Goal: Navigation & Orientation: Go to known website

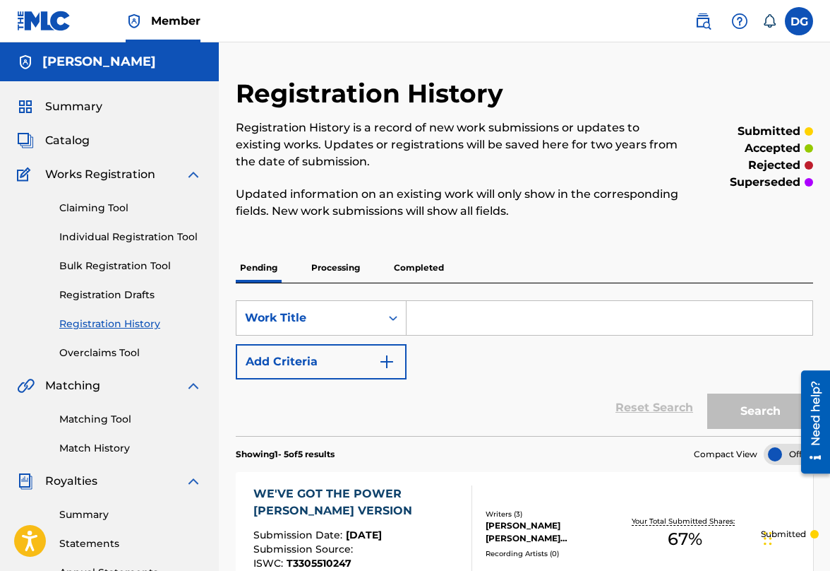
click at [47, 20] on img at bounding box center [44, 21] width 54 height 20
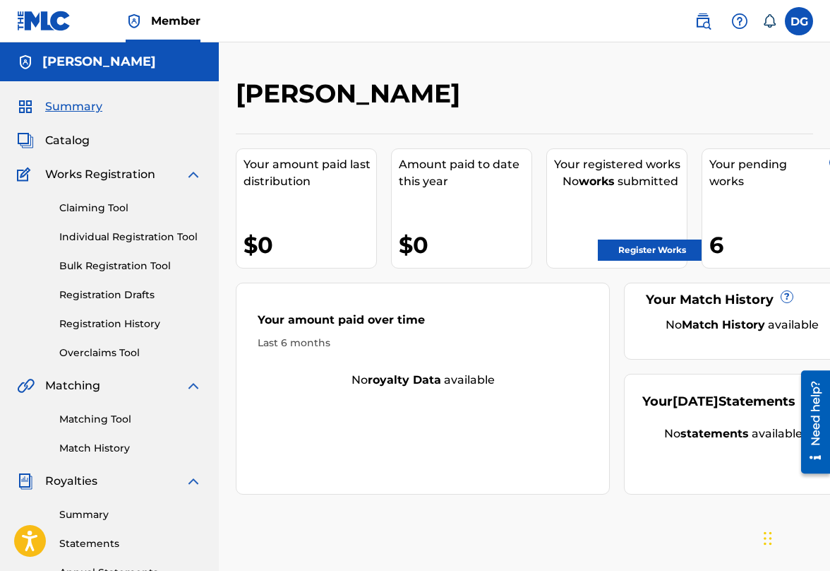
click at [47, 19] on img at bounding box center [44, 21] width 54 height 20
click at [794, 20] on label at bounding box center [799, 21] width 28 height 28
click at [799, 21] on input "DG [PERSON_NAME] [EMAIL_ADDRESS][DOMAIN_NAME] Notification Preferences Profile …" at bounding box center [799, 21] width 0 height 0
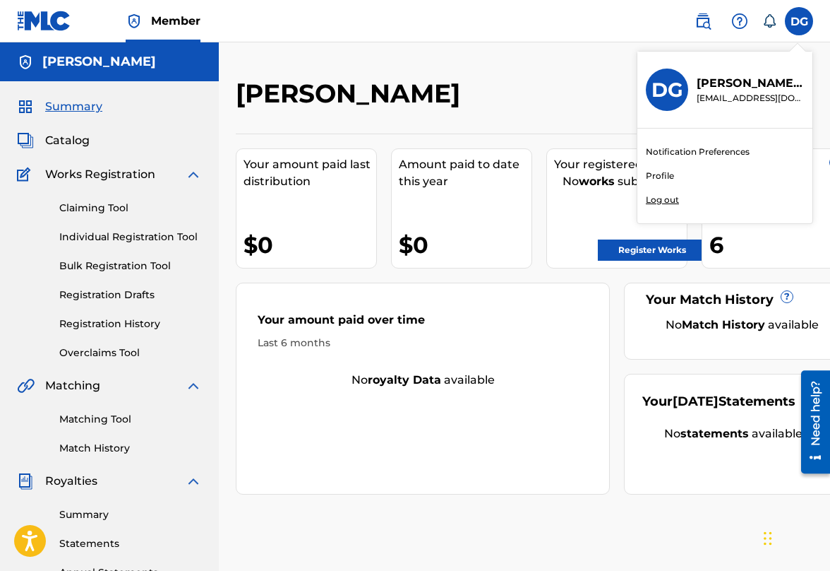
click at [658, 198] on p "Log out" at bounding box center [662, 199] width 33 height 13
click at [799, 21] on input "DG [PERSON_NAME] [EMAIL_ADDRESS][DOMAIN_NAME] Notification Preferences Profile …" at bounding box center [799, 21] width 0 height 0
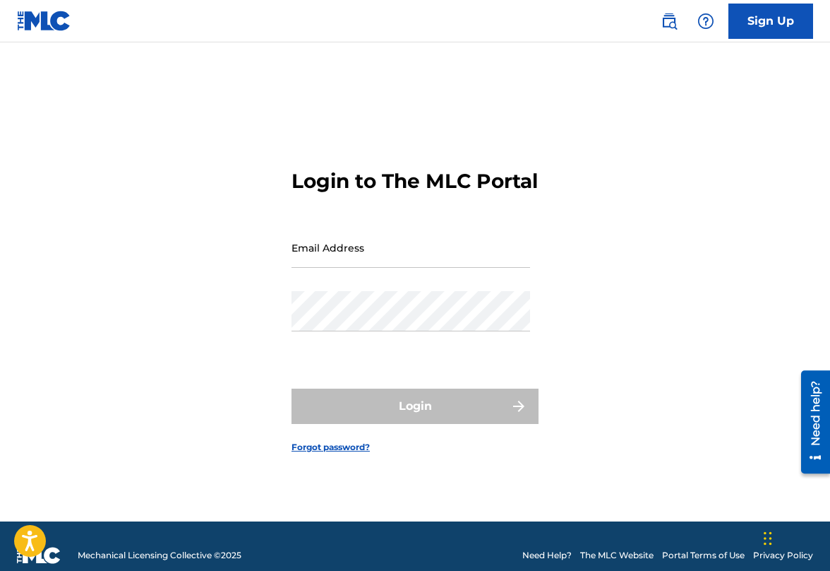
click at [38, 20] on img at bounding box center [44, 21] width 54 height 20
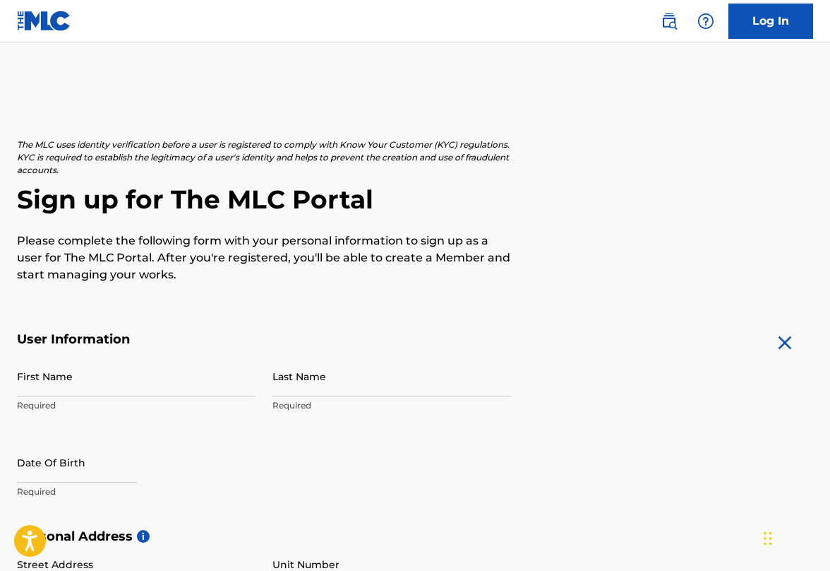
click at [775, 13] on link "Log In" at bounding box center [771, 21] width 85 height 35
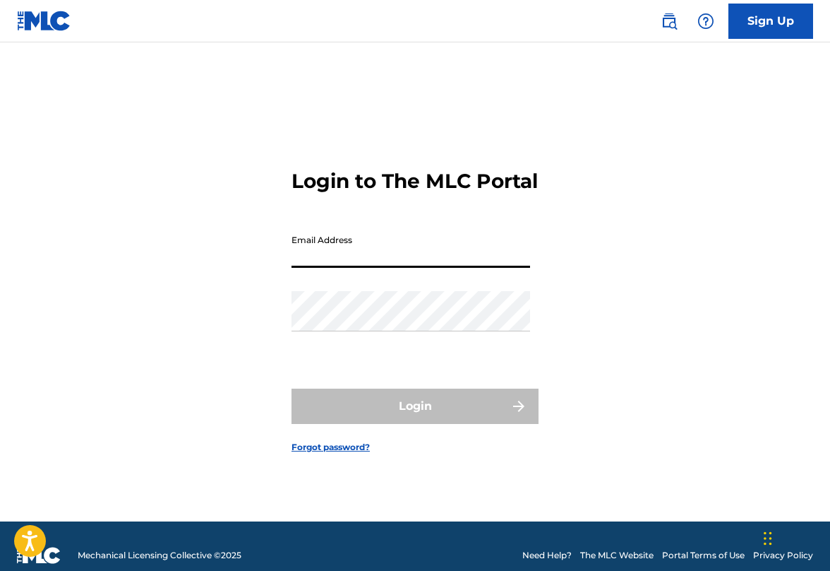
click at [340, 266] on input "Email Address" at bounding box center [411, 247] width 239 height 40
type input "[EMAIL_ADDRESS][DOMAIN_NAME]"
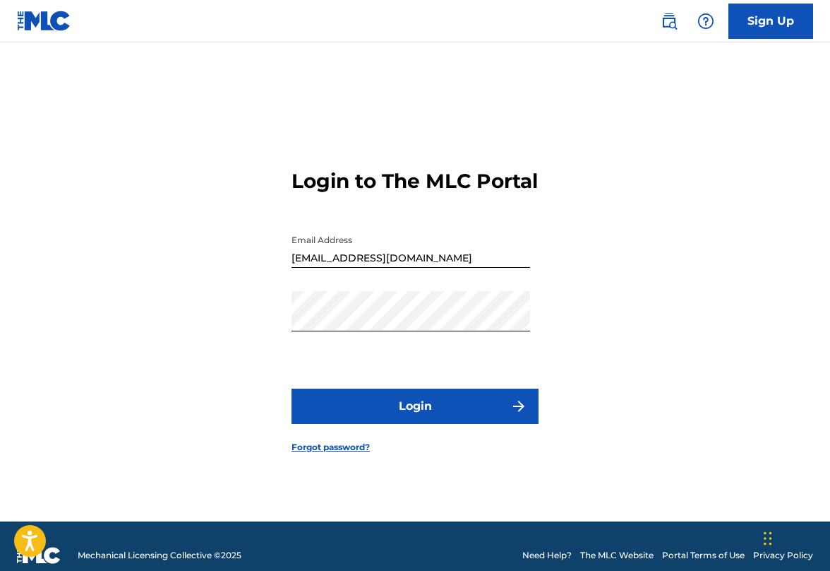
click at [404, 419] on button "Login" at bounding box center [415, 405] width 247 height 35
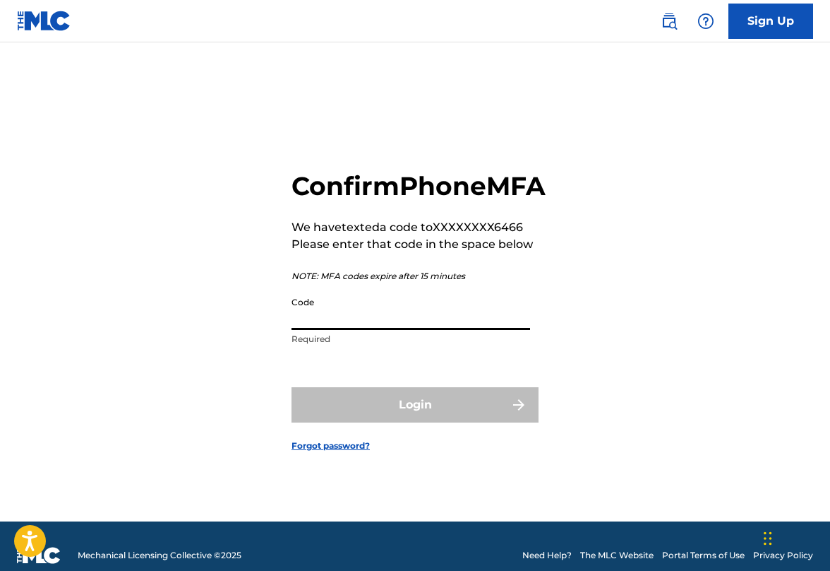
click at [395, 330] on input "Code" at bounding box center [411, 310] width 239 height 40
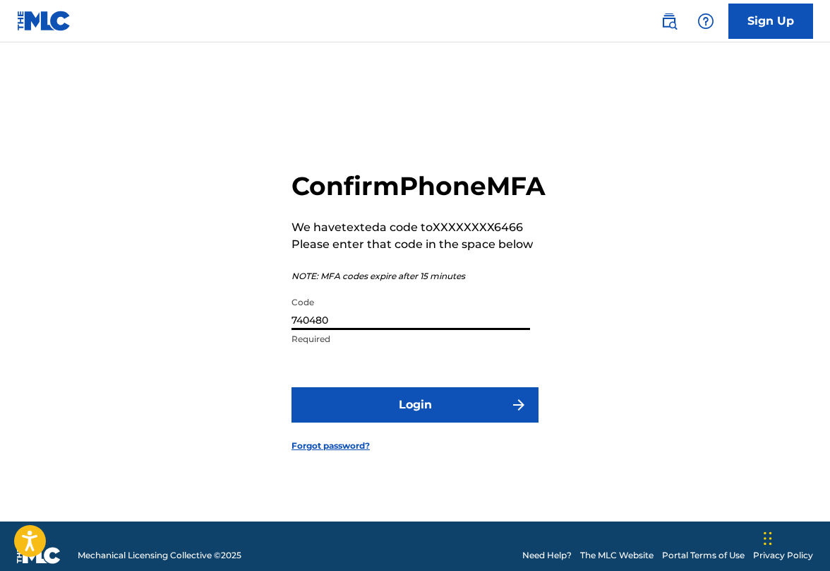
type input "740480"
click at [446, 416] on button "Login" at bounding box center [415, 404] width 247 height 35
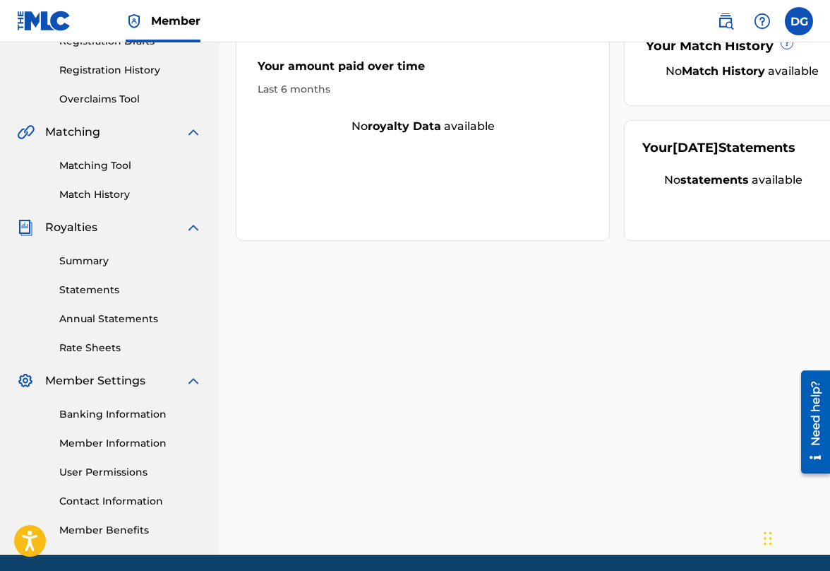
scroll to position [305, 0]
